Goal: Transaction & Acquisition: Purchase product/service

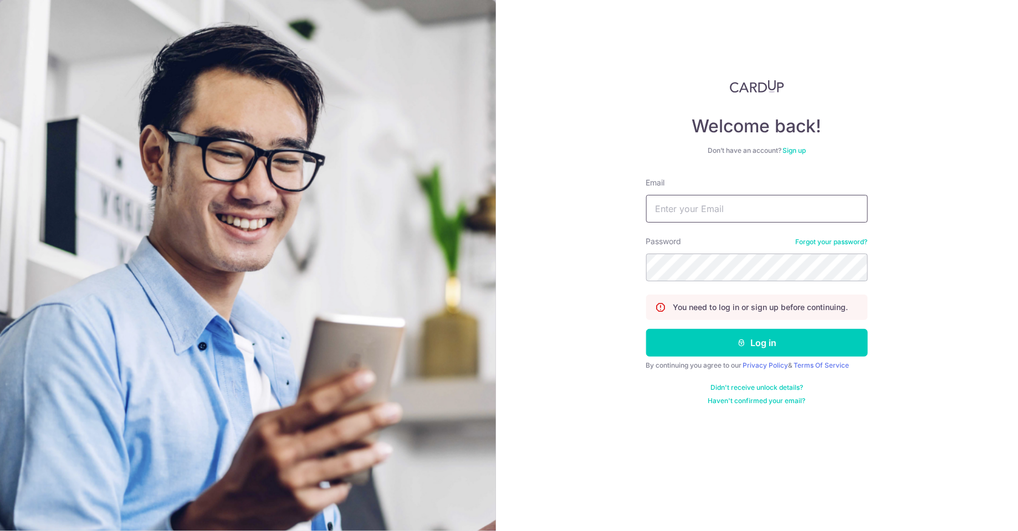
click at [764, 210] on input "Email" at bounding box center [757, 209] width 222 height 28
type input "limmeiyi88@gmail.com"
click at [646, 329] on button "Log in" at bounding box center [757, 343] width 222 height 28
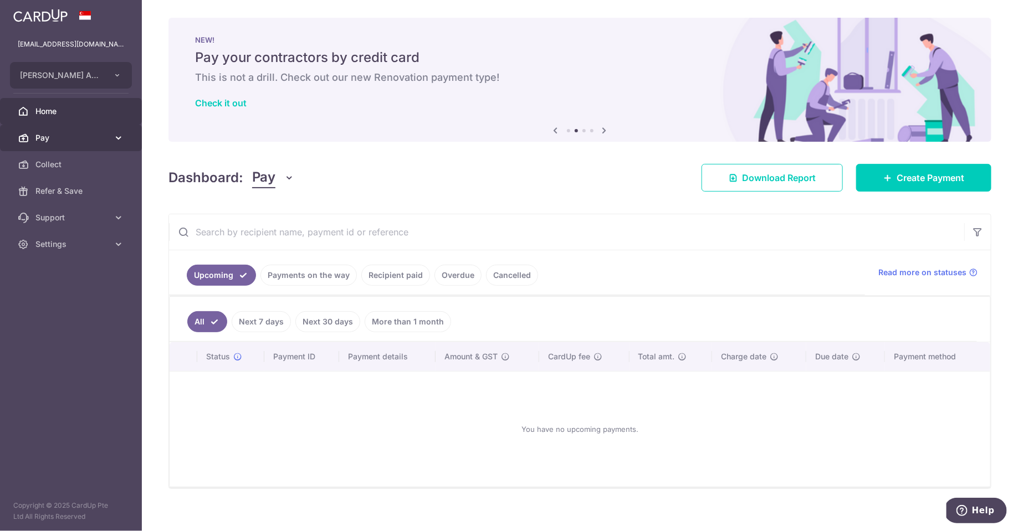
click at [102, 139] on span "Pay" at bounding box center [71, 137] width 73 height 11
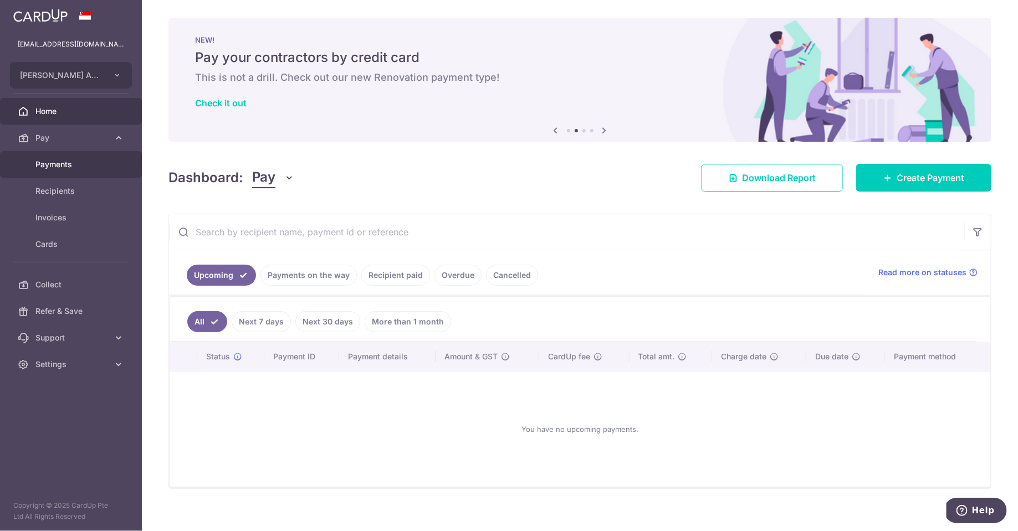
click at [96, 159] on span "Payments" at bounding box center [71, 164] width 73 height 11
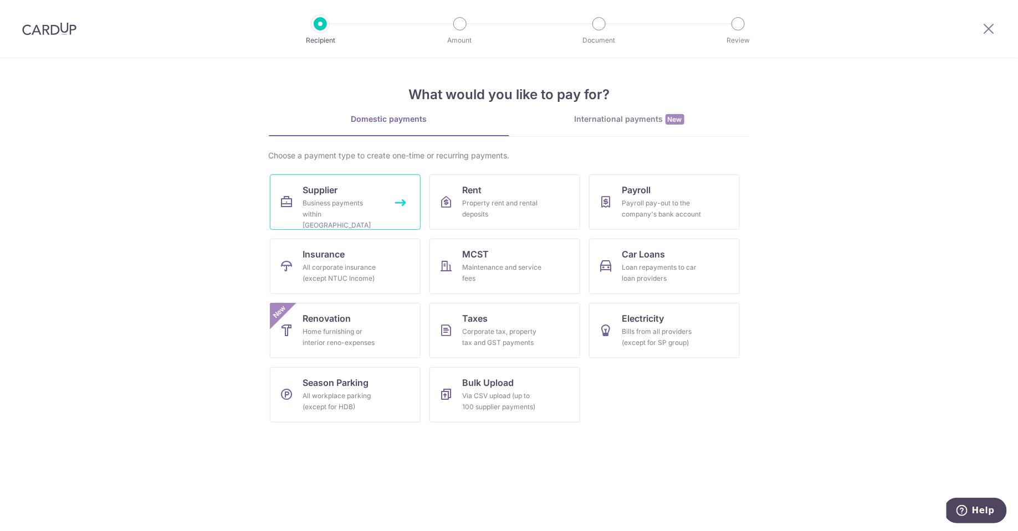
click at [360, 217] on div "Business payments within Singapore" at bounding box center [343, 214] width 80 height 33
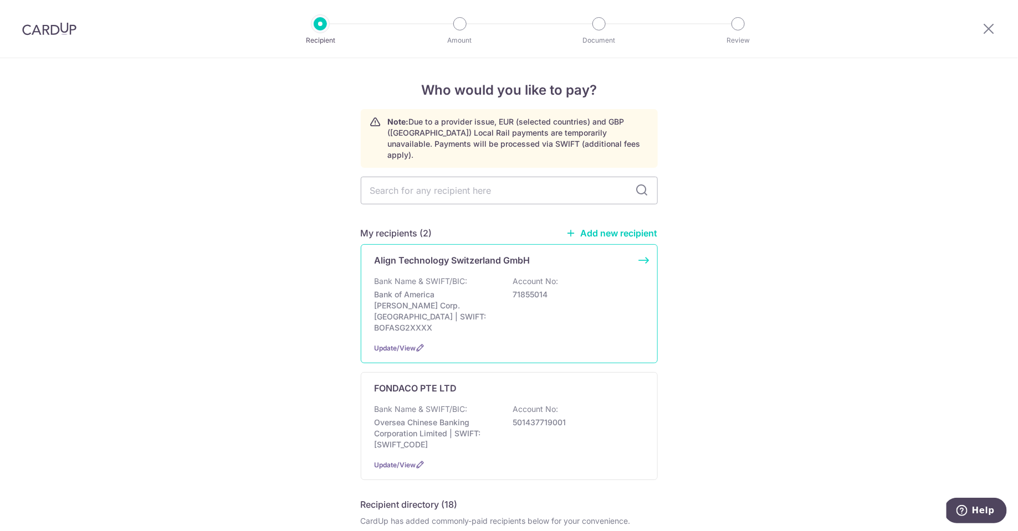
click at [591, 276] on div "Bank Name & SWIFT/BIC: Bank of America Merrill Corp. Singapore | SWIFT: BOFASG2…" at bounding box center [509, 305] width 269 height 58
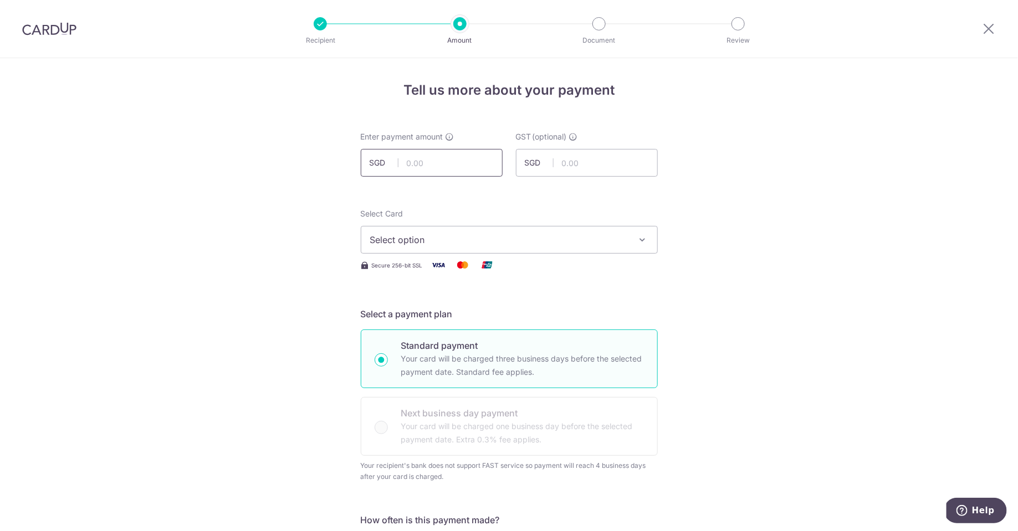
click at [457, 163] on input "text" at bounding box center [432, 163] width 142 height 28
click at [411, 166] on input "46,857.20" at bounding box center [432, 163] width 142 height 28
type input "46,857.20"
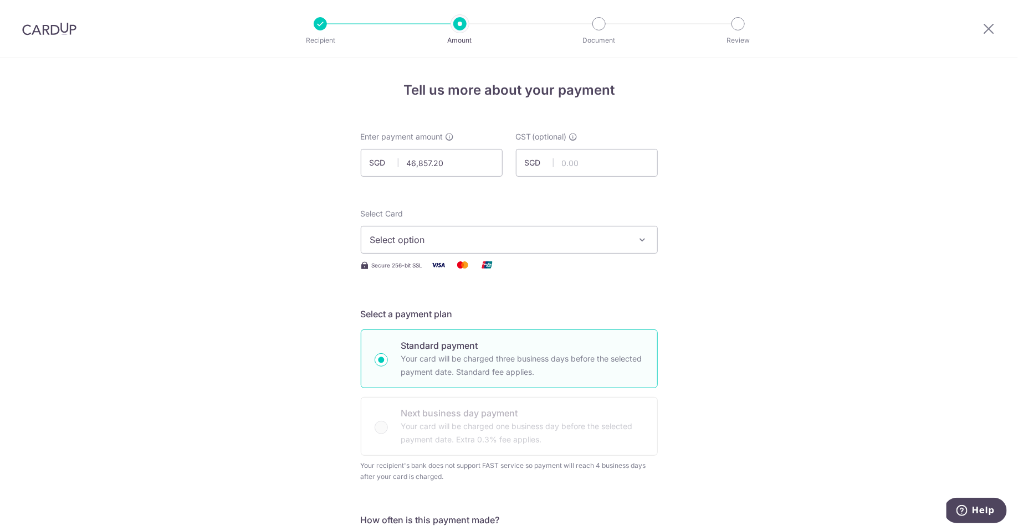
click at [550, 237] on span "Select option" at bounding box center [499, 239] width 258 height 13
click at [439, 303] on li "Your Cards" at bounding box center [509, 293] width 296 height 25
click at [544, 242] on span "Select option" at bounding box center [499, 239] width 258 height 13
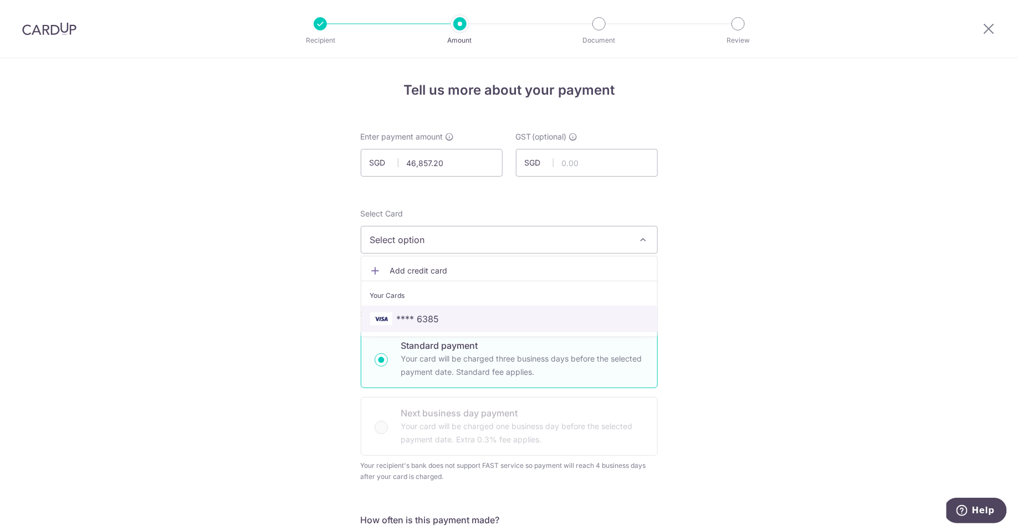
click at [488, 319] on span "**** 6385" at bounding box center [509, 319] width 278 height 13
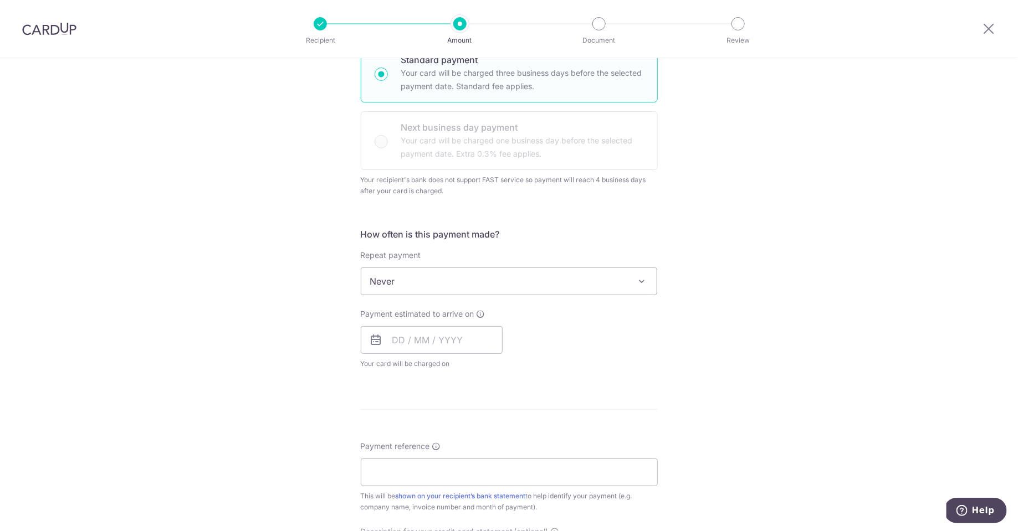
scroll to position [287, 0]
click at [464, 328] on input "text" at bounding box center [432, 339] width 142 height 28
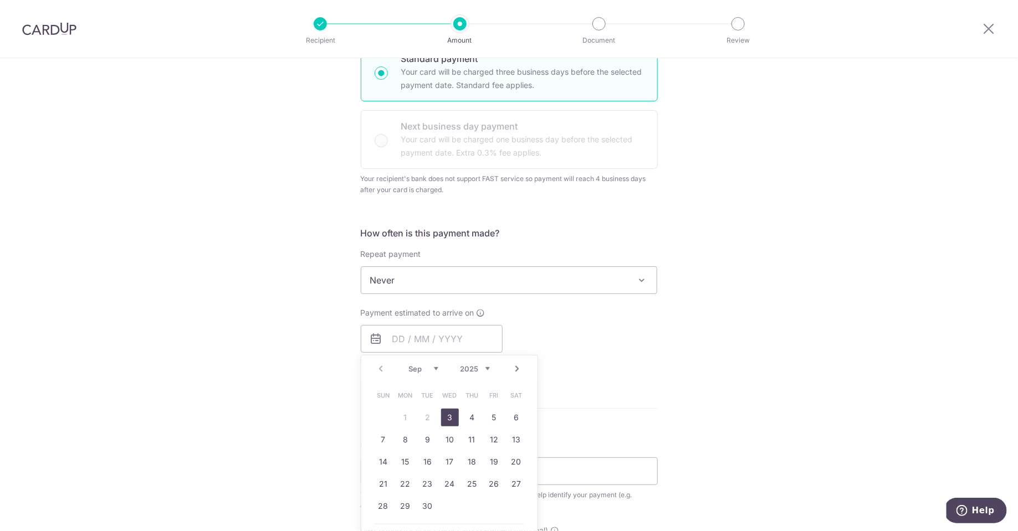
click at [448, 416] on link "3" at bounding box center [450, 418] width 18 height 18
type input "03/09/2025"
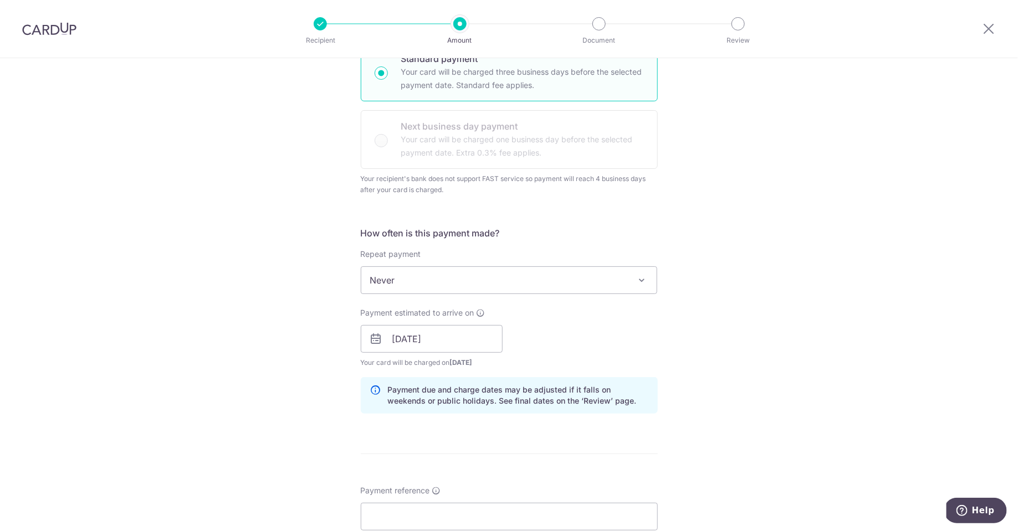
click at [707, 339] on div "Tell us more about your payment Enter payment amount SGD 46,857.20 46857.20 GST…" at bounding box center [509, 345] width 1018 height 1149
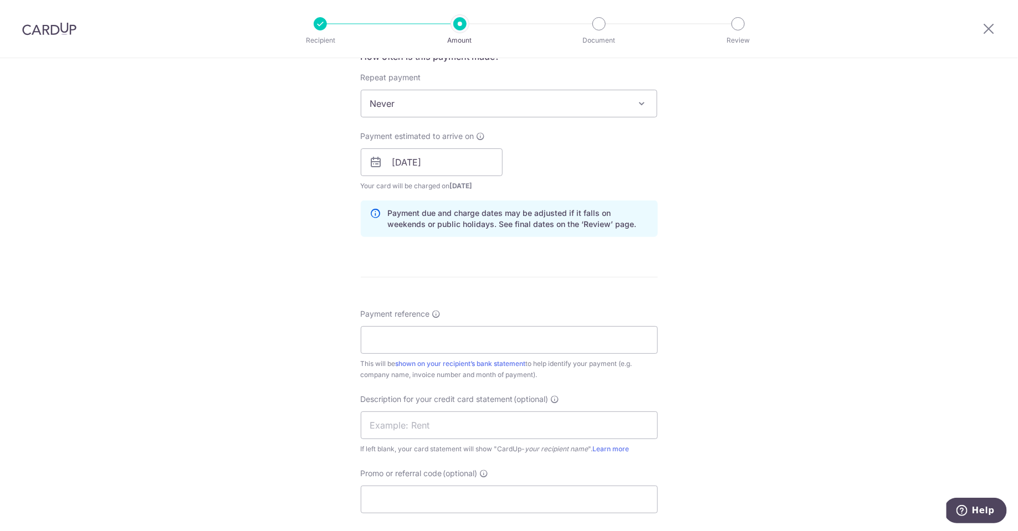
scroll to position [478, 0]
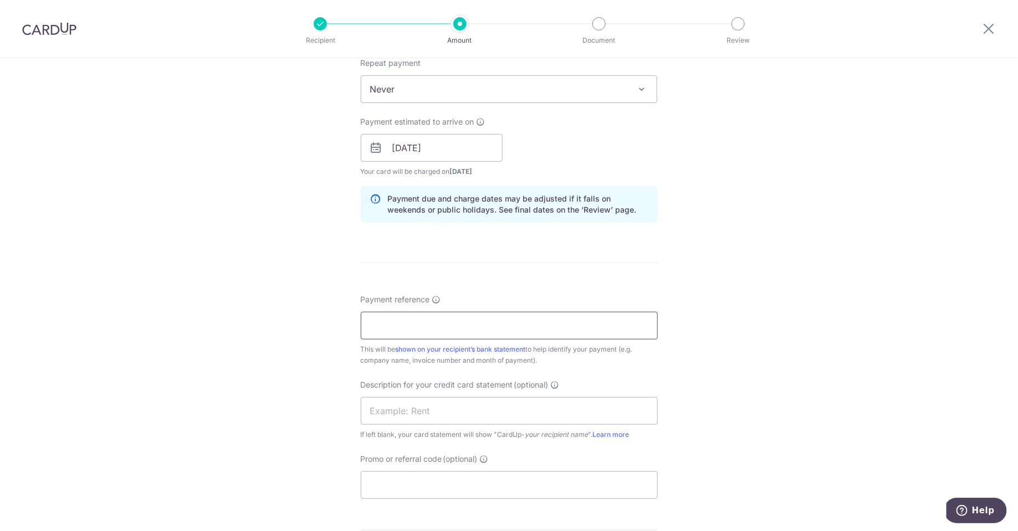
click at [575, 325] on input "Payment reference" at bounding box center [509, 326] width 297 height 28
click at [518, 324] on input "Payment reference" at bounding box center [509, 326] width 297 height 28
paste input "881948"
drag, startPoint x: 494, startPoint y: 324, endPoint x: 347, endPoint y: 309, distance: 147.7
click at [347, 309] on div "Tell us more about your payment Enter payment amount SGD 46,857.20 46857.20 GST…" at bounding box center [509, 154] width 1018 height 1149
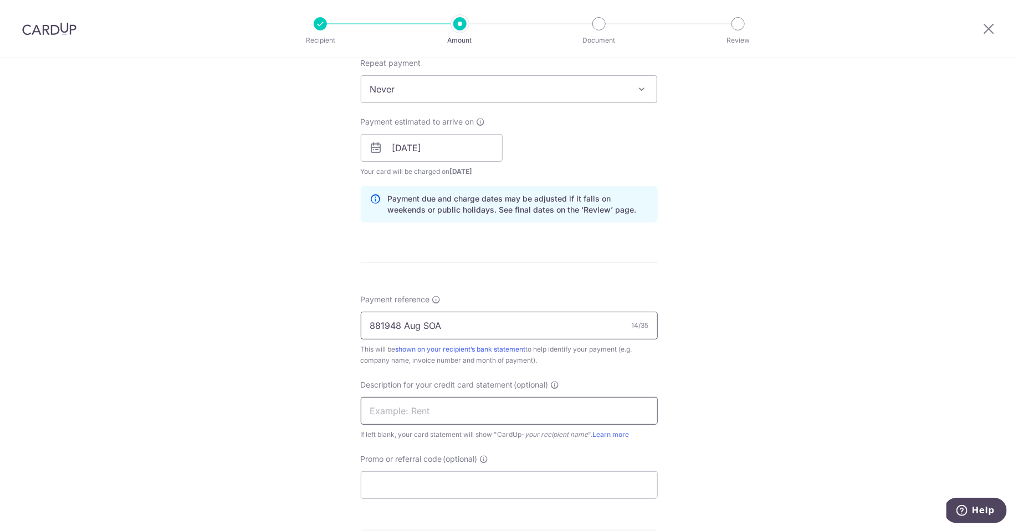
type input "881948 Aug SOA"
click at [416, 411] on input "text" at bounding box center [509, 411] width 297 height 28
paste input "881948 Aug SOA"
type input "881948 Aug SOA"
click at [492, 439] on div "Payment reference 881948 Aug SOA 14/35 This will be shown on your recipient’s b…" at bounding box center [509, 396] width 297 height 205
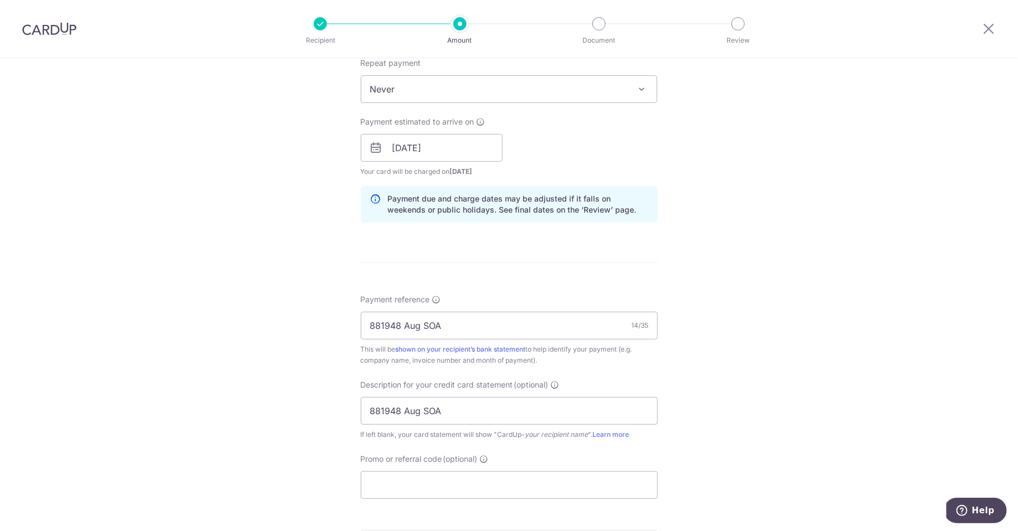
scroll to position [499, 0]
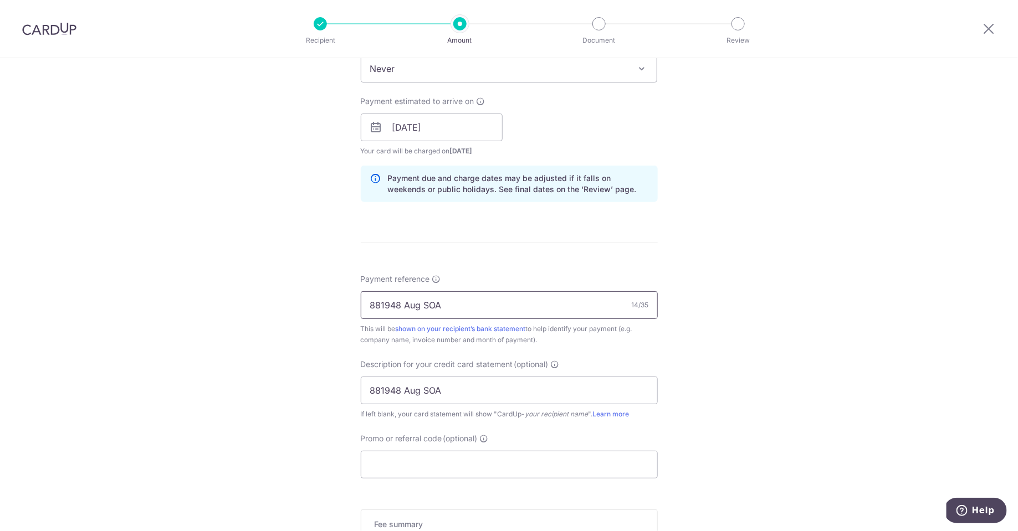
click at [421, 309] on input "881948 Aug SOA" at bounding box center [509, 306] width 297 height 28
click at [422, 298] on input "881948 Aug SOA" at bounding box center [509, 306] width 297 height 28
type input "881948 Aug25 SOA"
click at [419, 390] on input "881948 Aug SOA" at bounding box center [509, 391] width 297 height 28
type input "881948 Aug25SOA"
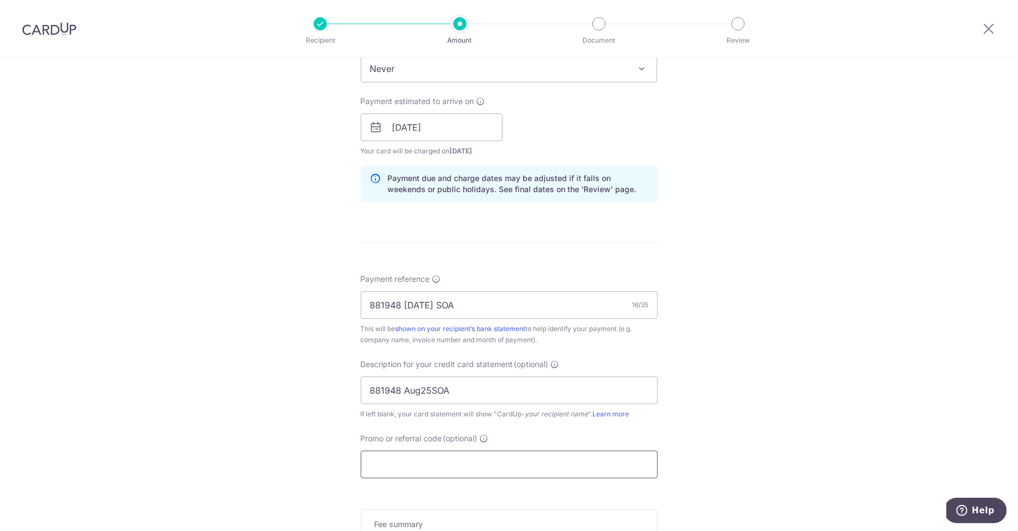
click at [511, 464] on input "Promo or referral code (optional)" at bounding box center [509, 465] width 297 height 28
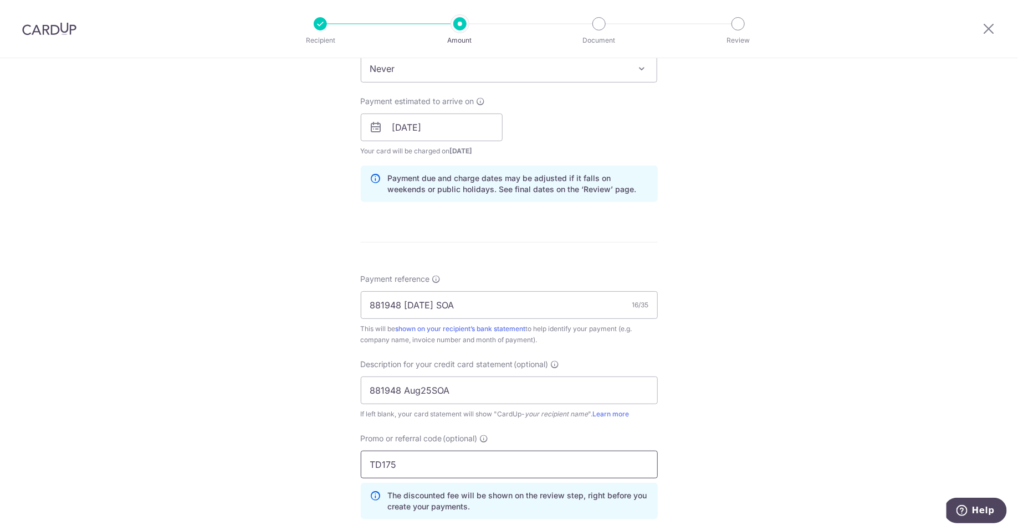
type input "TD175"
click at [732, 448] on div "Tell us more about your payment Enter payment amount SGD 46,857.20 46857.20 GST…" at bounding box center [509, 158] width 1018 height 1199
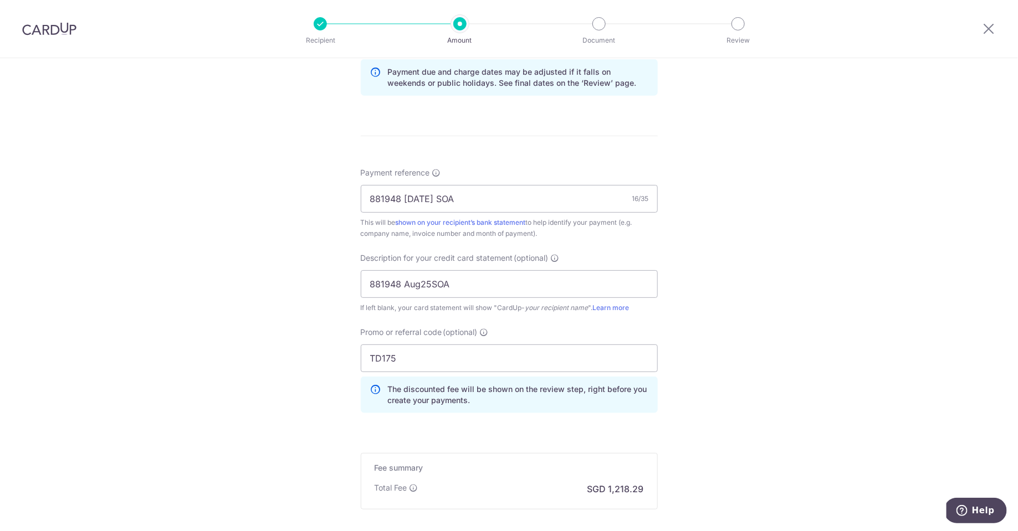
scroll to position [711, 0]
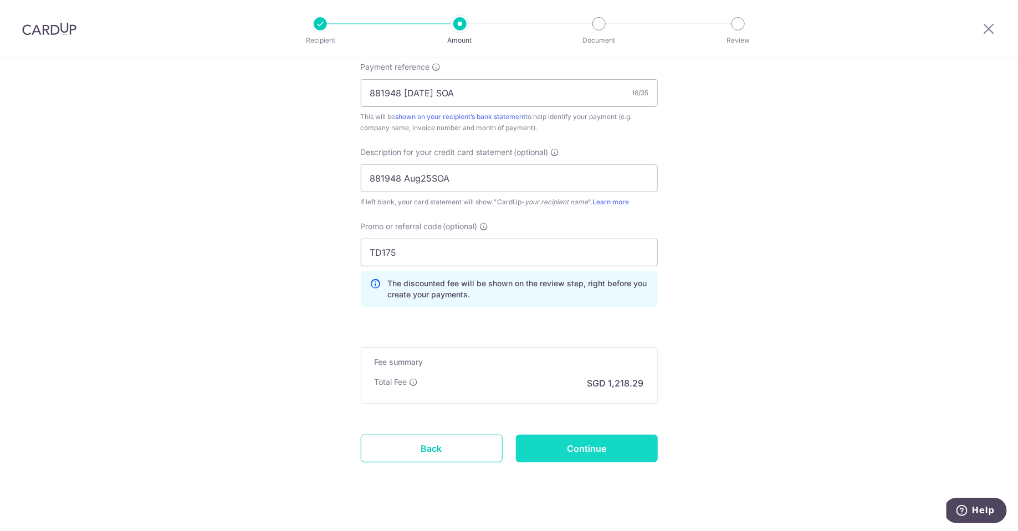
click at [611, 454] on input "Continue" at bounding box center [587, 449] width 142 height 28
type input "Create Schedule"
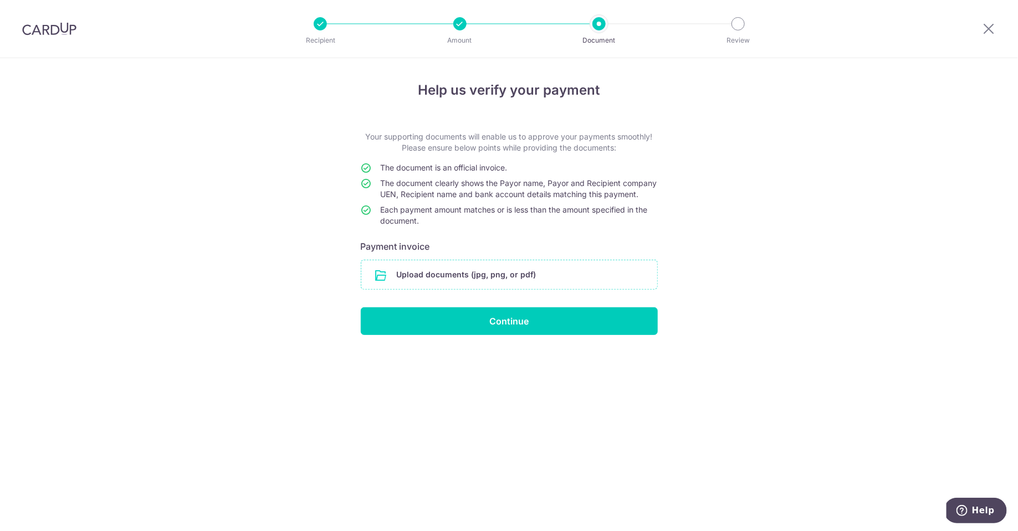
click at [566, 285] on input "file" at bounding box center [509, 274] width 296 height 29
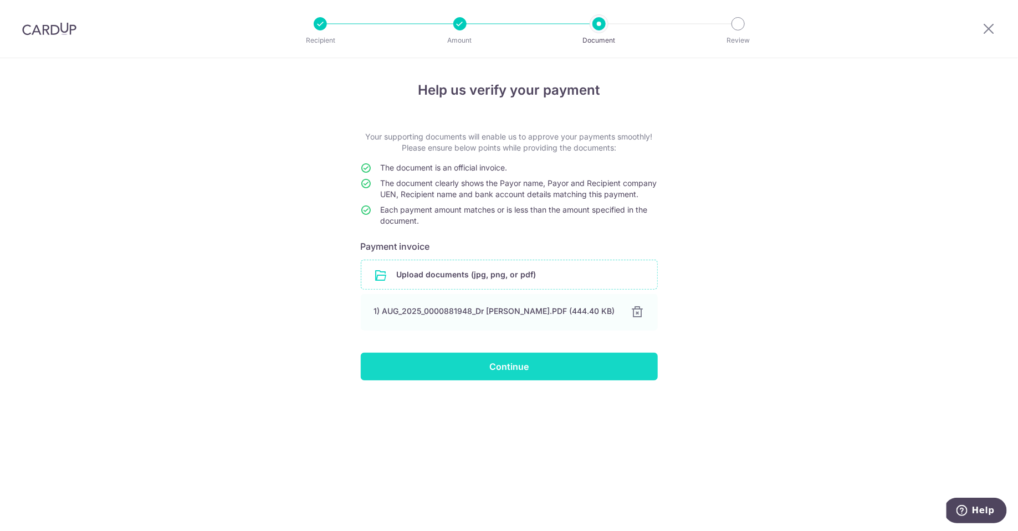
click at [626, 380] on input "Continue" at bounding box center [509, 367] width 297 height 28
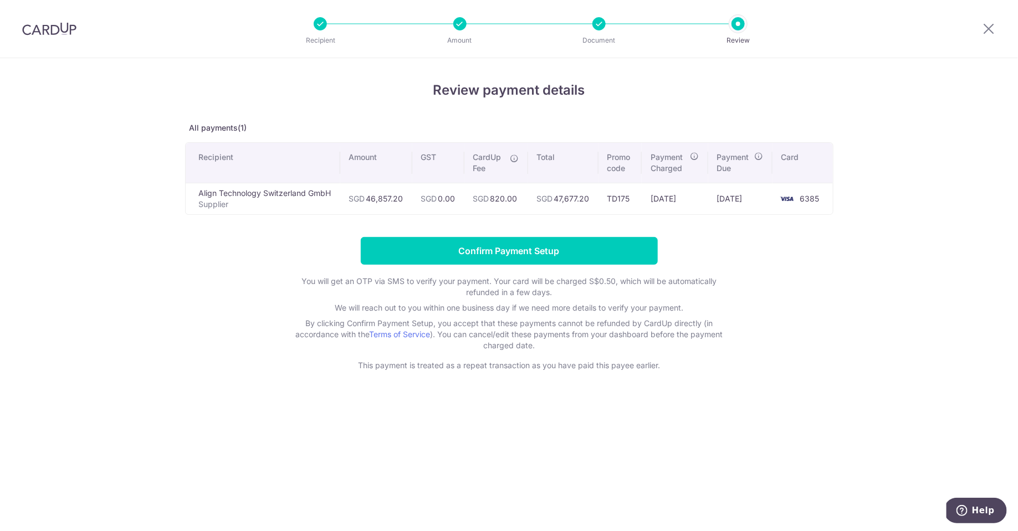
click at [736, 257] on form "Confirm Payment Setup You will get an OTP via SMS to verify your payment. Your …" at bounding box center [509, 304] width 648 height 134
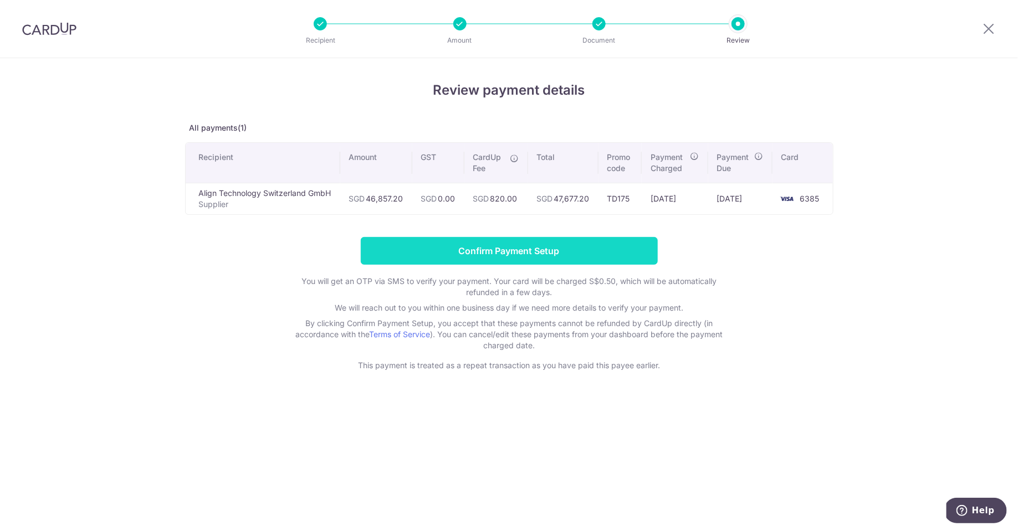
click at [495, 246] on input "Confirm Payment Setup" at bounding box center [509, 251] width 297 height 28
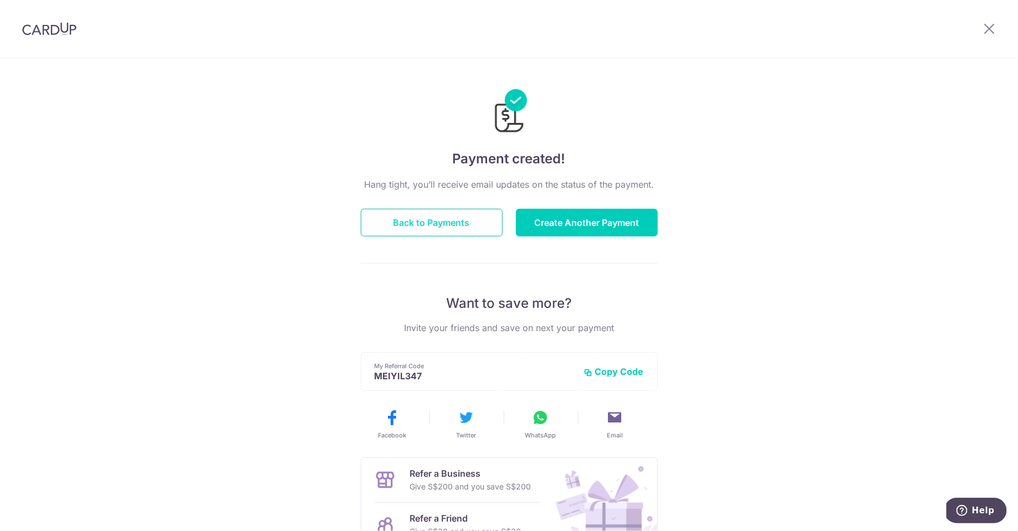
click at [465, 216] on button "Back to Payments" at bounding box center [432, 223] width 142 height 28
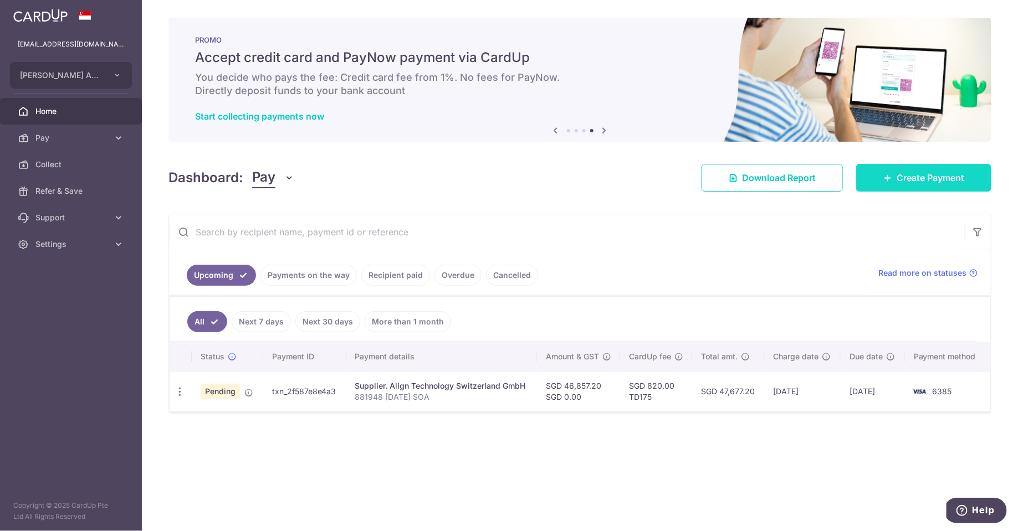
click at [895, 180] on link "Create Payment" at bounding box center [923, 178] width 135 height 28
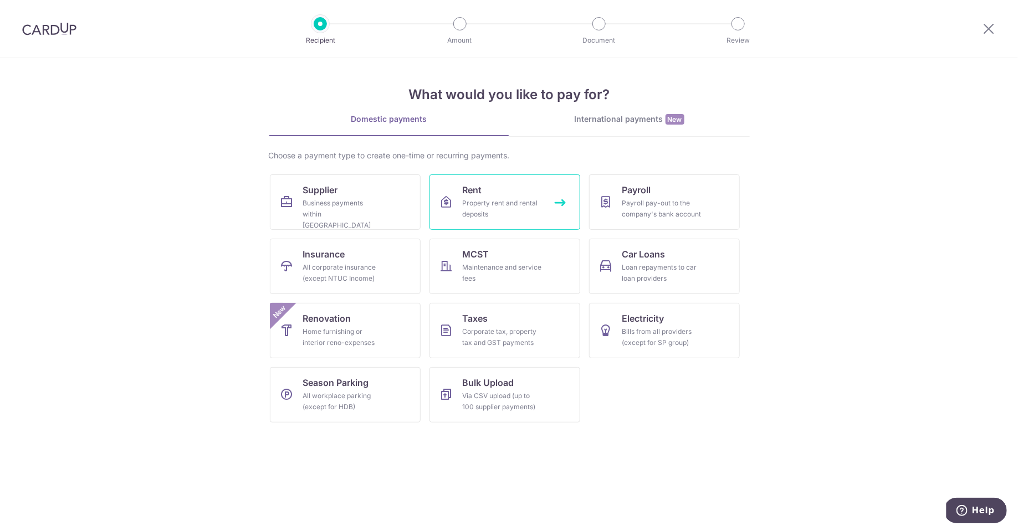
click at [499, 212] on div "Property rent and rental deposits" at bounding box center [503, 209] width 80 height 22
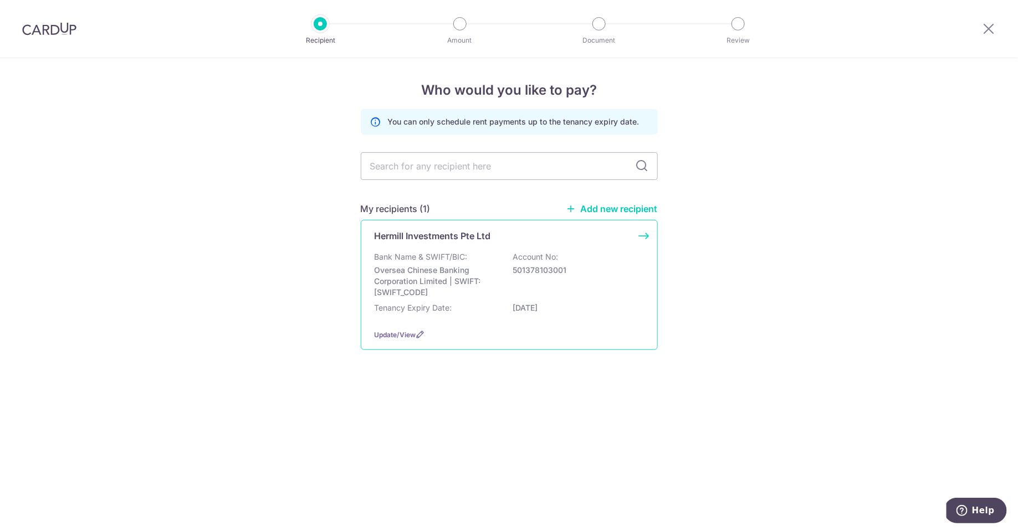
click at [518, 256] on p "Account No:" at bounding box center [535, 257] width 45 height 11
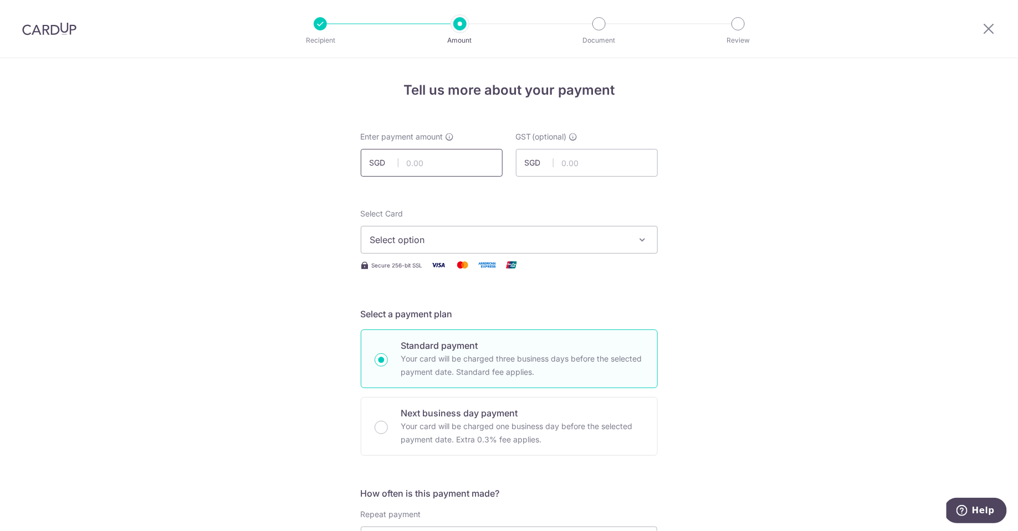
click at [456, 171] on input "text" at bounding box center [432, 163] width 142 height 28
click at [504, 244] on span "Select option" at bounding box center [499, 239] width 258 height 13
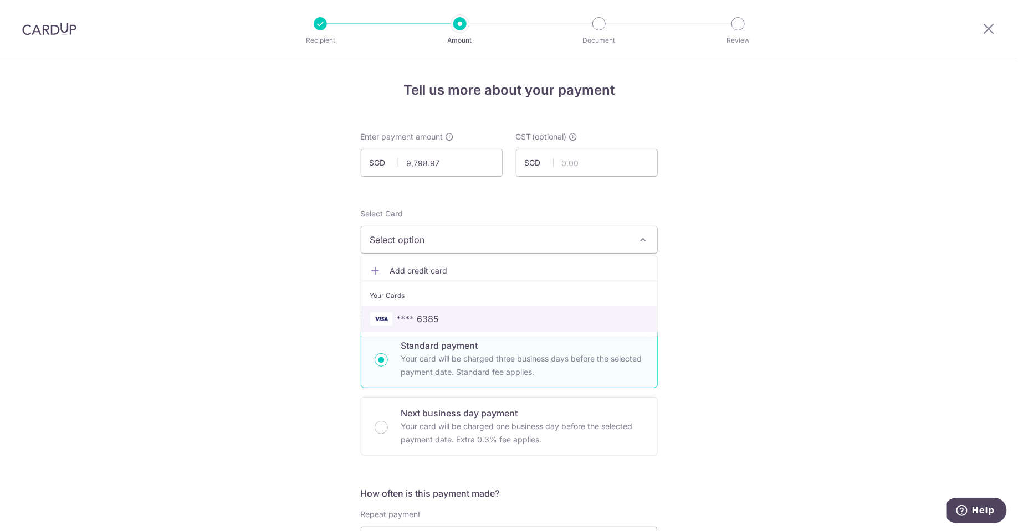
click at [463, 320] on span "**** 6385" at bounding box center [509, 319] width 278 height 13
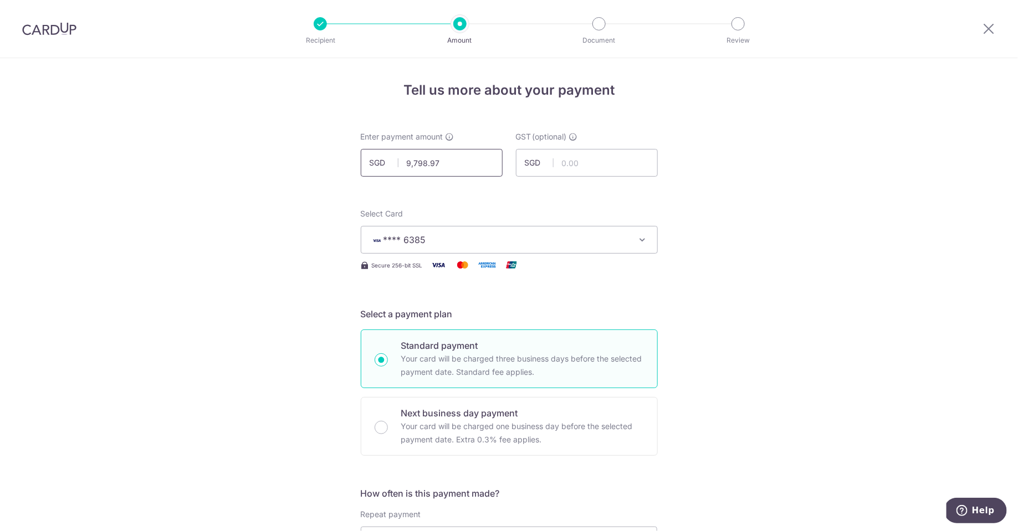
click at [420, 163] on input "9,798.97" at bounding box center [432, 163] width 142 height 28
type input "9,798.97"
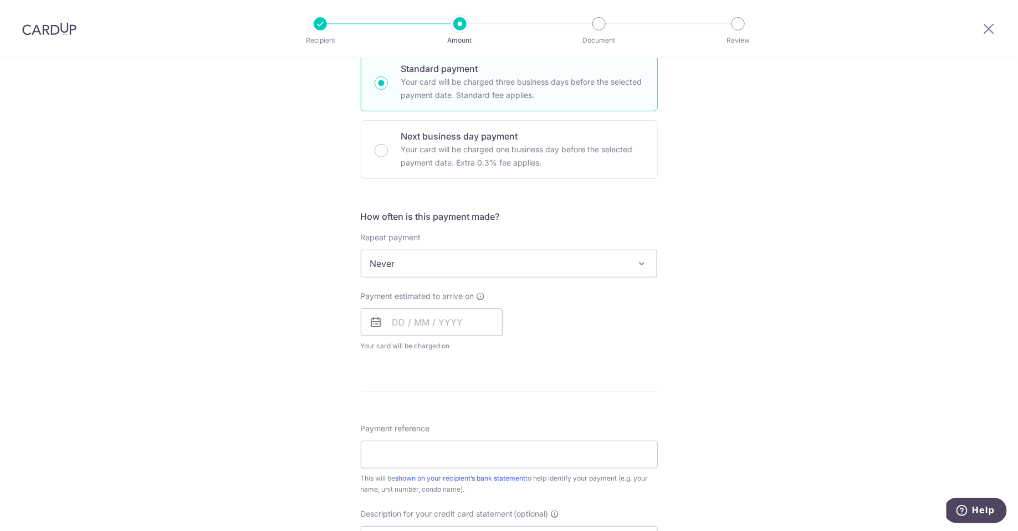
scroll to position [281, 0]
click at [467, 324] on input "text" at bounding box center [432, 319] width 142 height 28
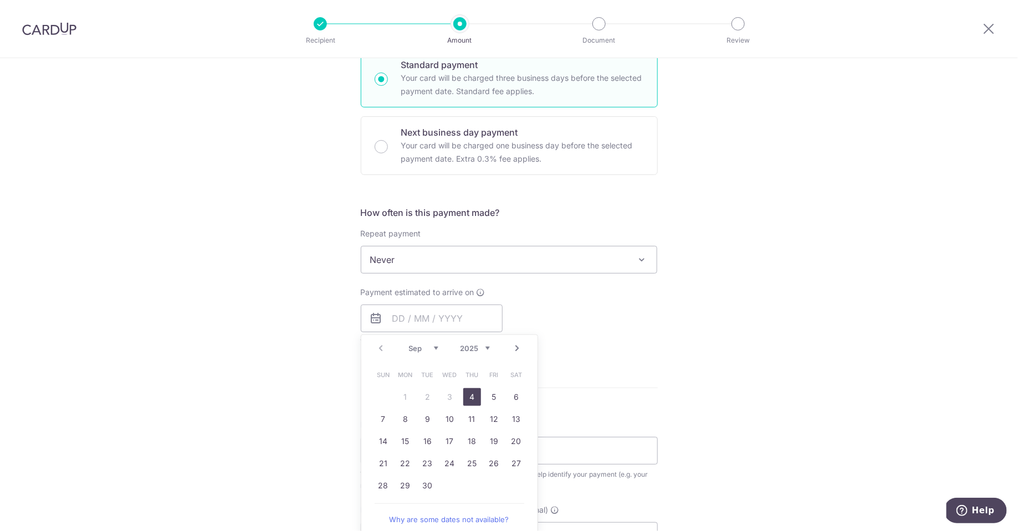
click at [471, 396] on link "4" at bounding box center [472, 398] width 18 height 18
type input "[DATE]"
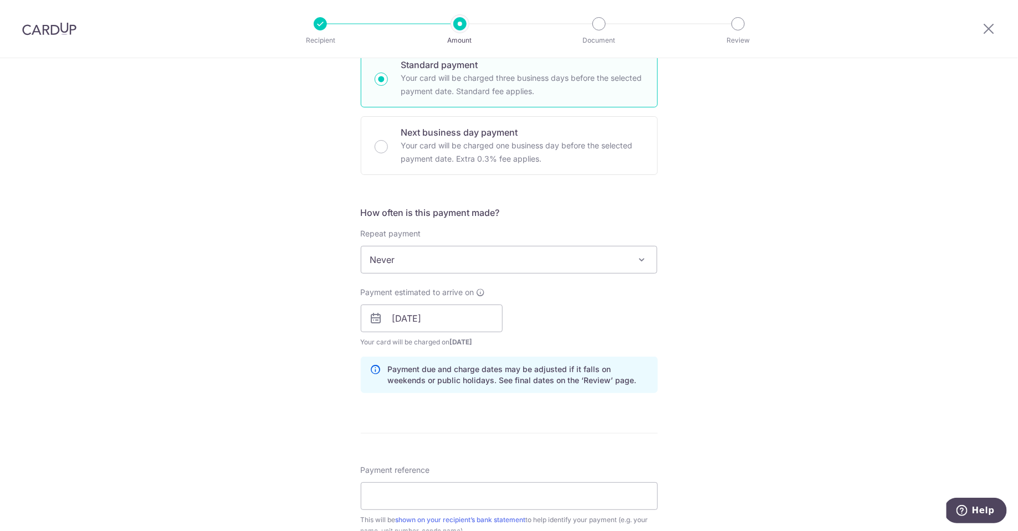
click at [609, 343] on div "Payment estimated to arrive on 04/09/2025 Prev Next Sep Oct Nov Dec 2025 2026 2…" at bounding box center [509, 317] width 310 height 61
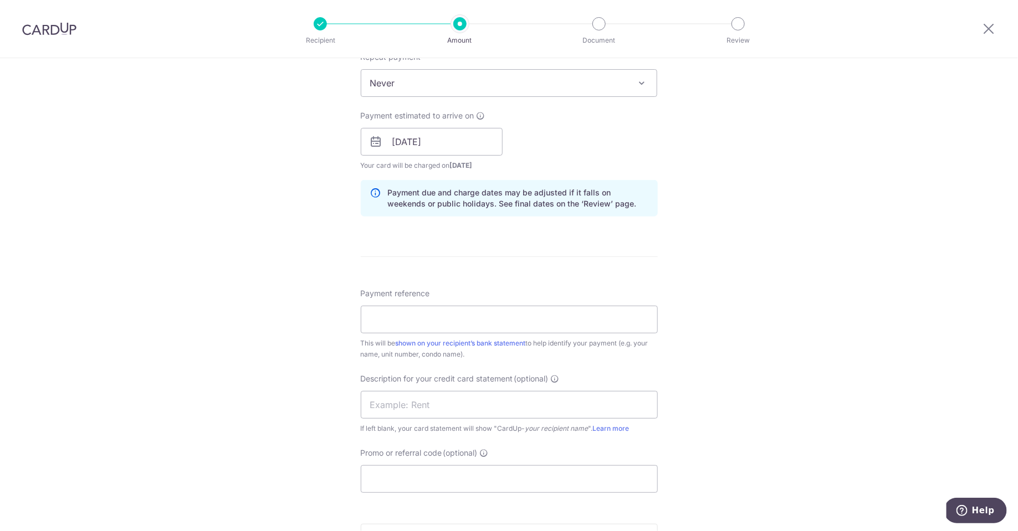
scroll to position [461, 0]
click at [560, 312] on input "Payment reference" at bounding box center [509, 317] width 297 height 28
click at [447, 316] on input "09 02 Dr Kenneth Lew" at bounding box center [509, 317] width 297 height 28
click at [535, 314] on input "09 02 Dr Kenneth Lew" at bounding box center [509, 317] width 297 height 28
type input "09 02 Dr Kenneth Lew 25090056"
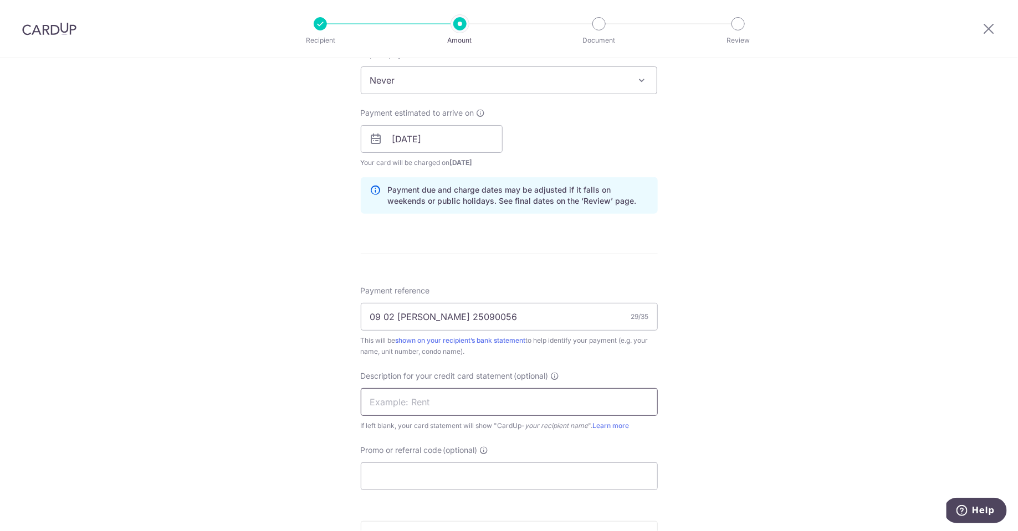
click at [517, 405] on input "text" at bounding box center [509, 403] width 297 height 28
click at [303, 439] on div "Tell us more about your payment Enter payment amount SGD 9,798.97 9798.97 GST (…" at bounding box center [509, 159] width 1018 height 1122
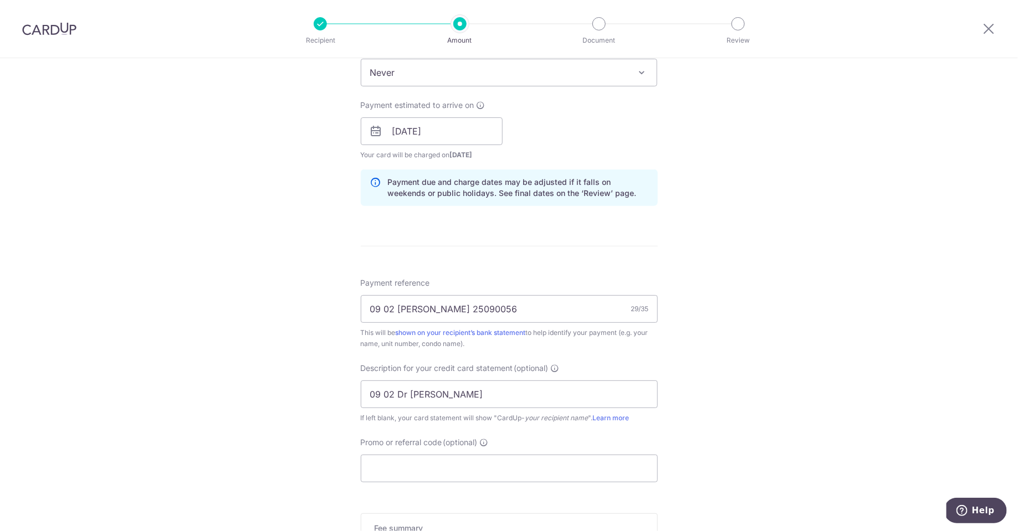
scroll to position [458, 0]
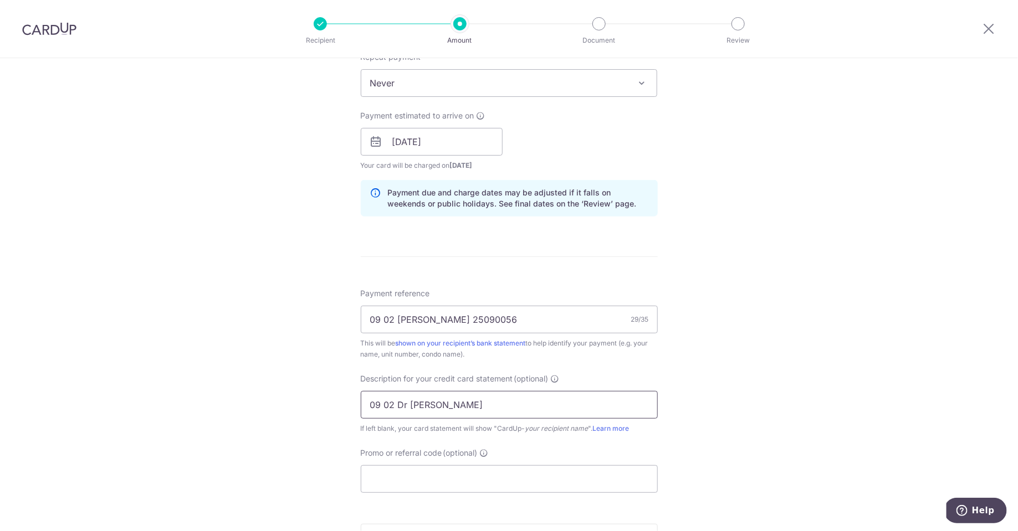
click at [448, 405] on input "09 02 Dr KL" at bounding box center [509, 405] width 297 height 28
type input "0"
click at [439, 411] on input "text" at bounding box center [509, 405] width 297 height 28
type input "09 02 Dr KL"
click at [422, 483] on input "Promo or referral code (optional)" at bounding box center [509, 480] width 297 height 28
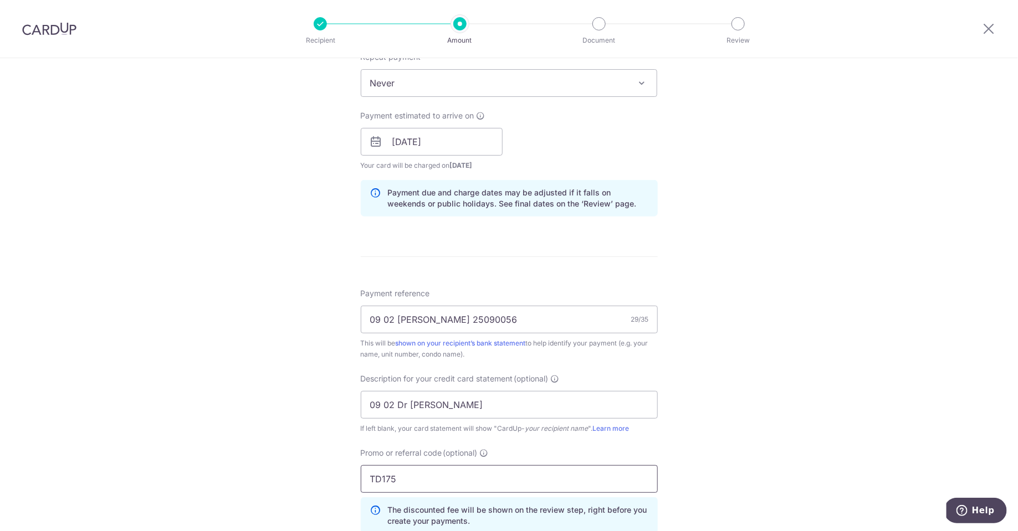
type input "TD175"
click at [807, 426] on div "Tell us more about your payment Enter payment amount SGD 9,798.97 9798.97 GST (…" at bounding box center [509, 186] width 1018 height 1172
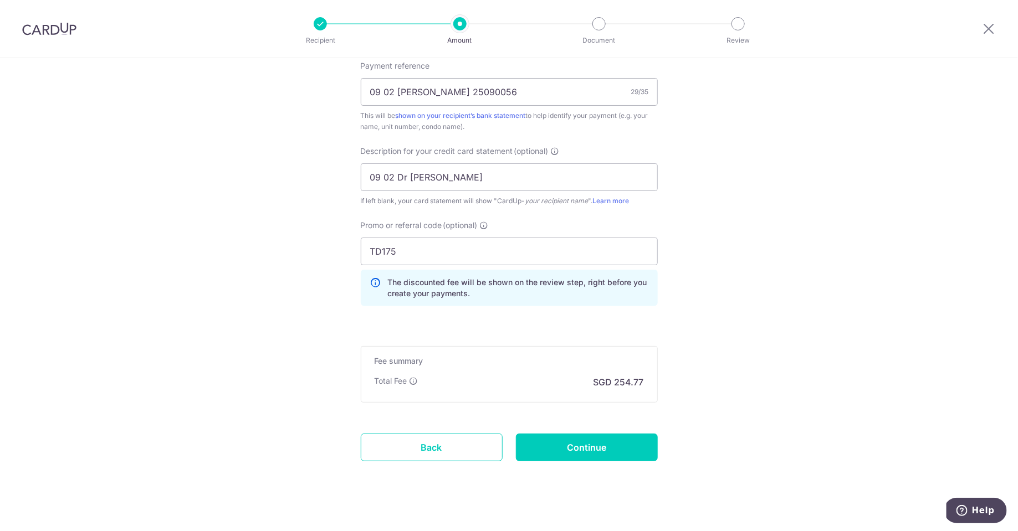
scroll to position [690, 0]
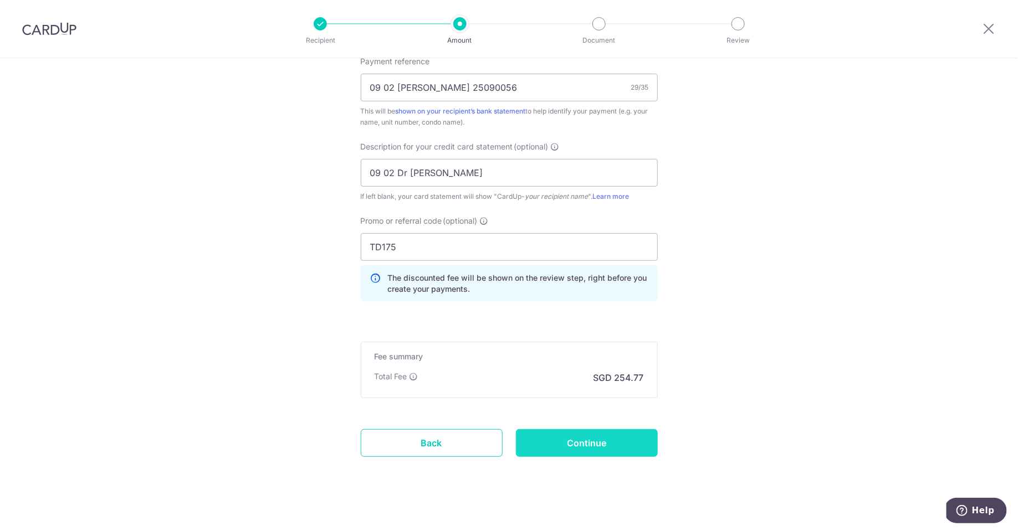
click at [636, 437] on input "Continue" at bounding box center [587, 444] width 142 height 28
type input "Create Schedule"
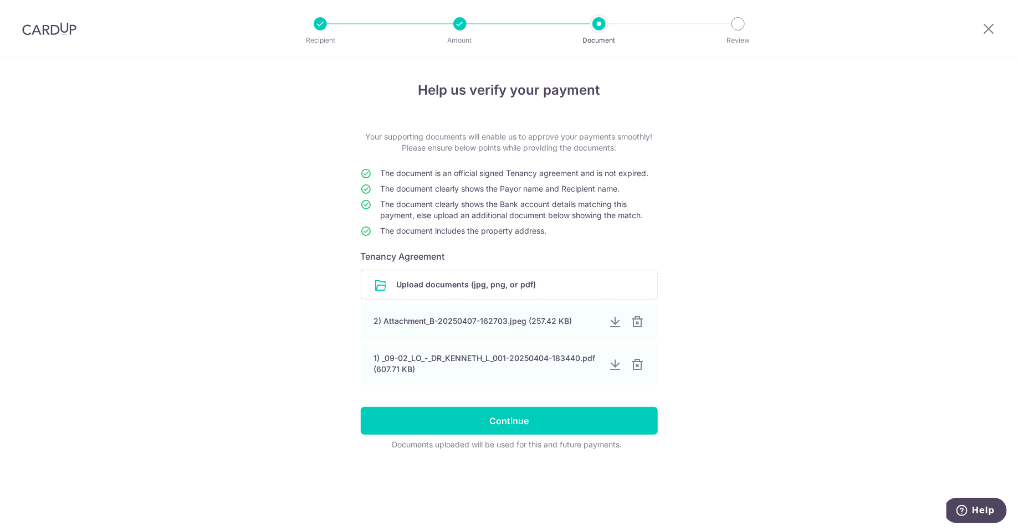
click at [769, 350] on div "Help us verify your payment Your supporting documents will enable us to approve…" at bounding box center [509, 294] width 1018 height 473
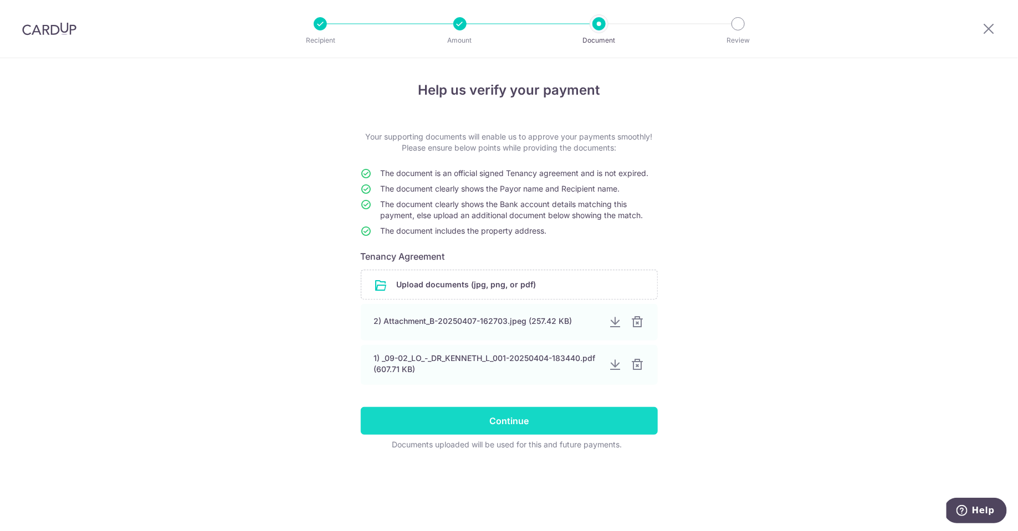
click at [615, 413] on input "Continue" at bounding box center [509, 421] width 297 height 28
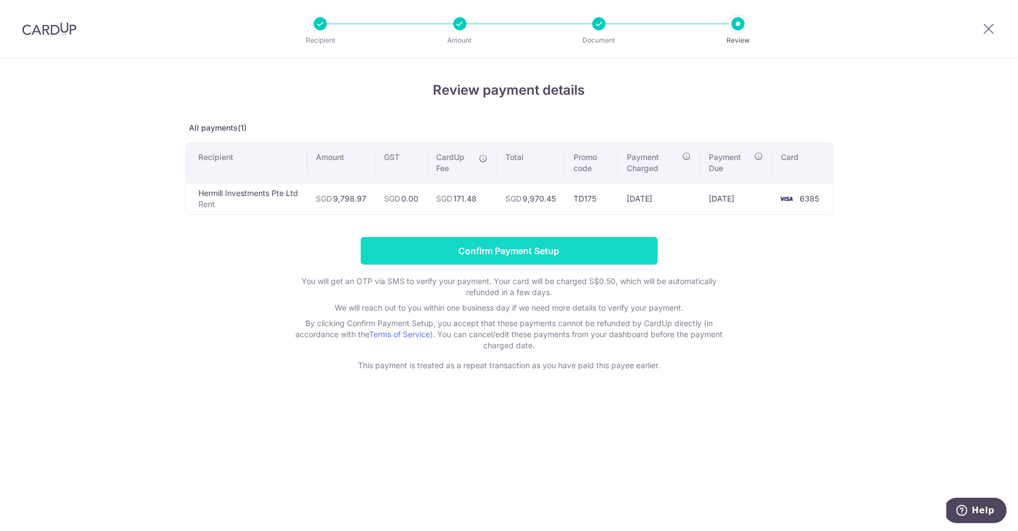
click at [615, 244] on input "Confirm Payment Setup" at bounding box center [509, 251] width 297 height 28
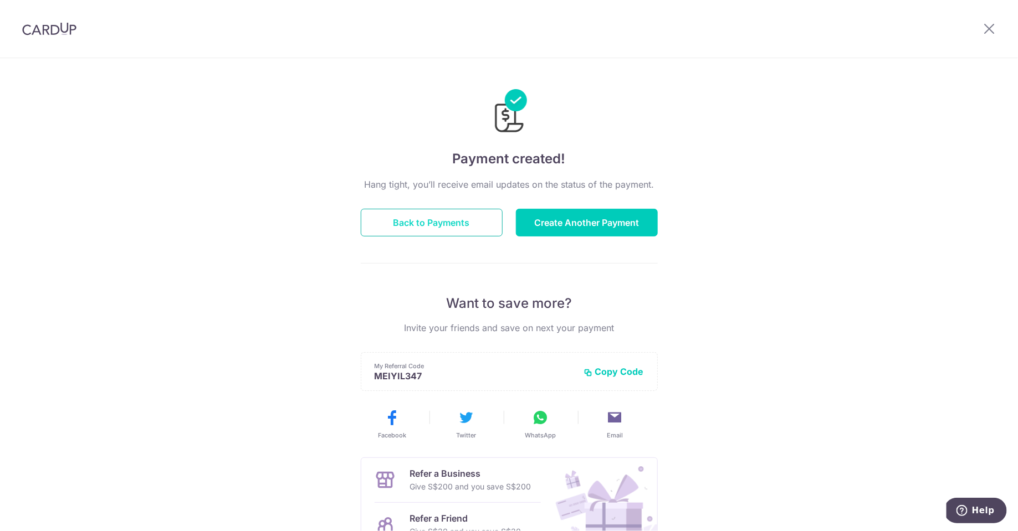
click at [467, 218] on button "Back to Payments" at bounding box center [432, 223] width 142 height 28
